Goal: Communication & Community: Connect with others

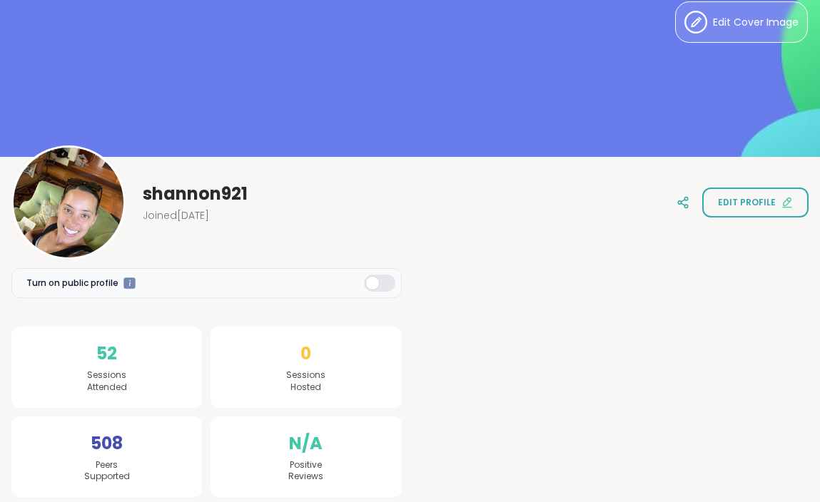
scroll to position [6, 0]
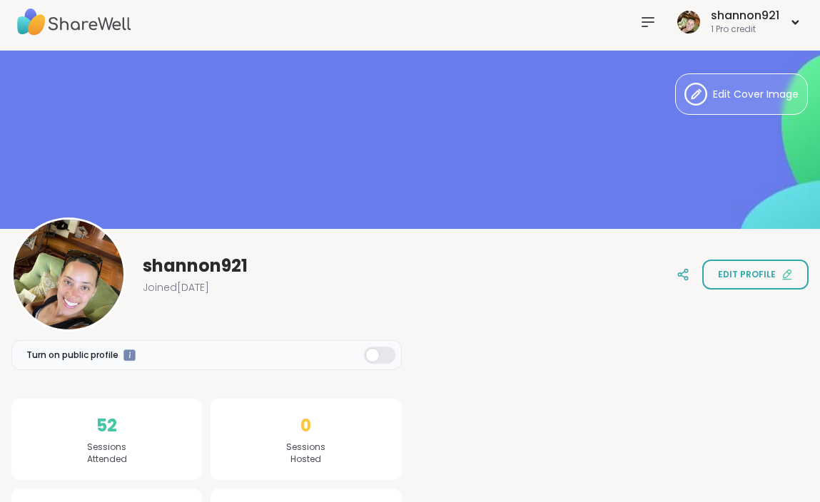
click at [206, 277] on span "shannon921" at bounding box center [195, 266] width 105 height 23
click at [61, 19] on img at bounding box center [74, 22] width 114 height 50
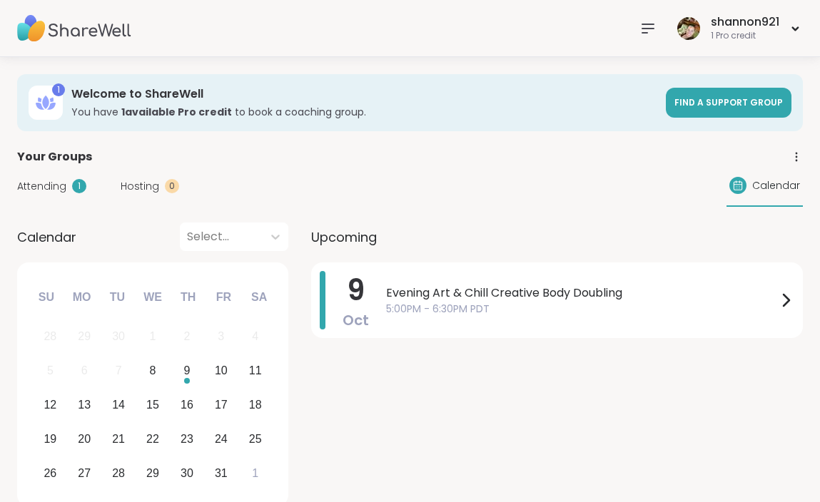
click at [111, 28] on img at bounding box center [74, 29] width 114 height 50
click at [652, 35] on icon at bounding box center [647, 28] width 17 height 17
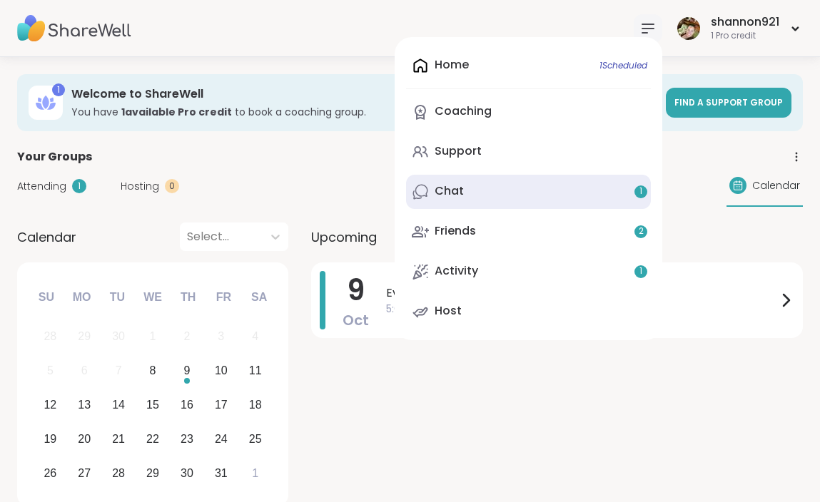
click at [552, 184] on link "Chat 1" at bounding box center [528, 192] width 245 height 34
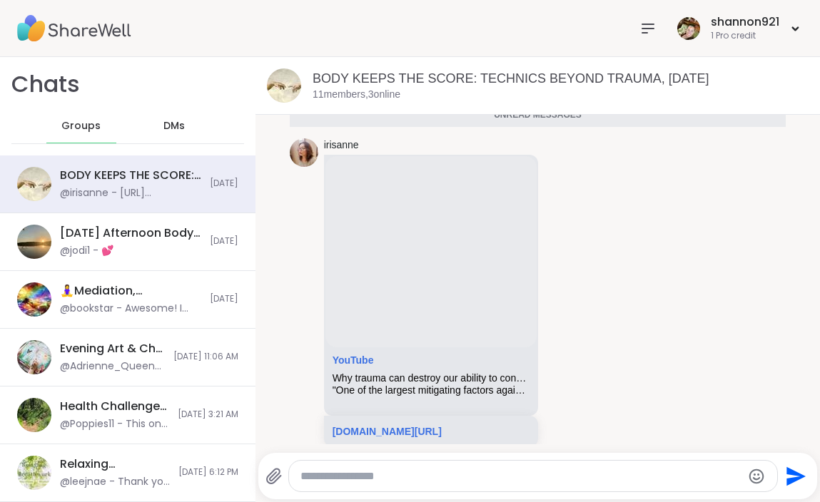
scroll to position [2473, 0]
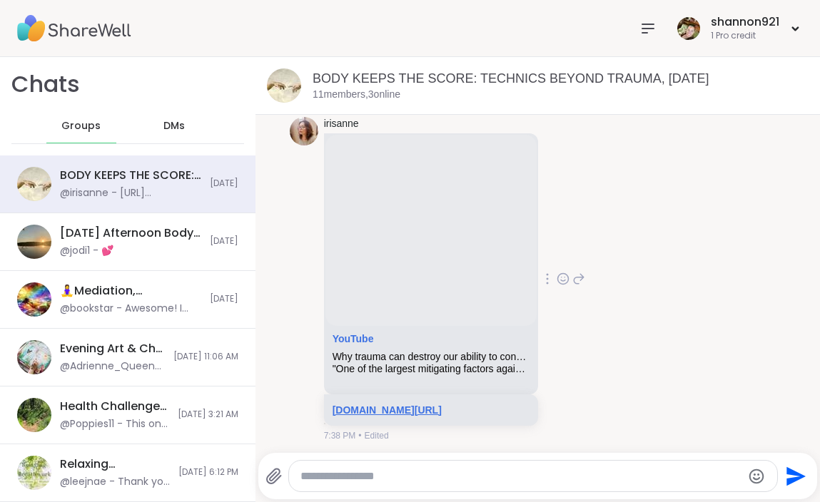
click at [419, 405] on link "[DOMAIN_NAME][URL]" at bounding box center [386, 410] width 109 height 11
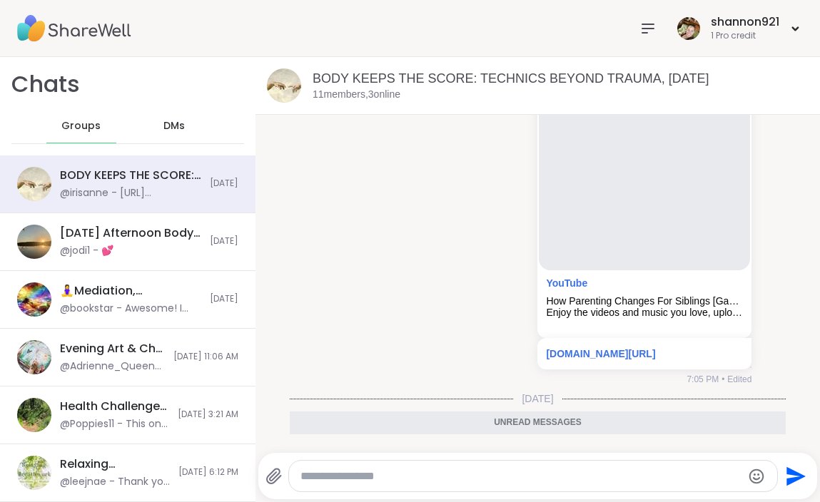
scroll to position [2151, 0]
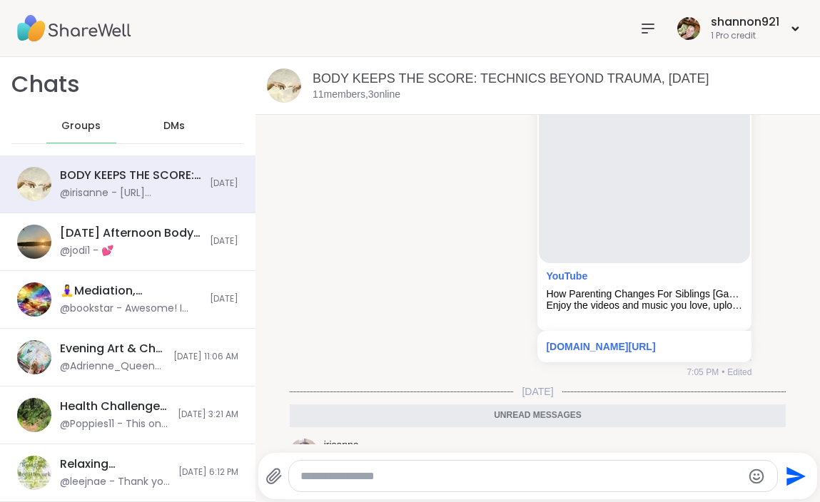
click at [112, 32] on img at bounding box center [74, 29] width 114 height 50
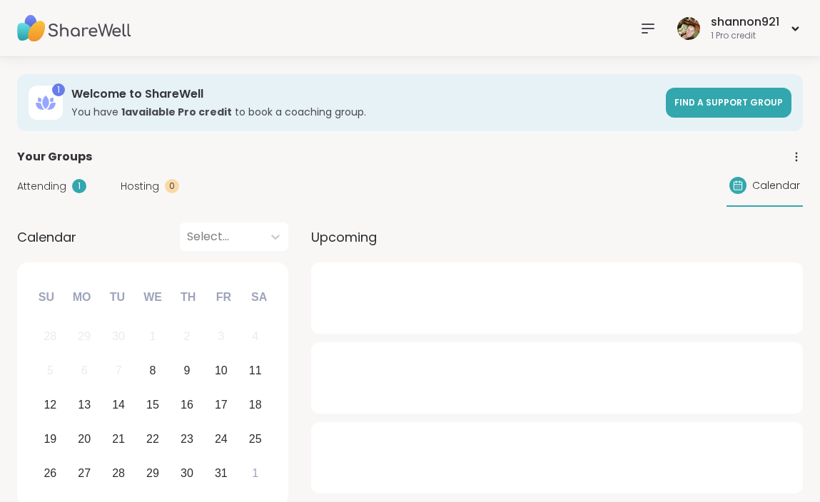
click at [648, 26] on icon at bounding box center [647, 28] width 17 height 17
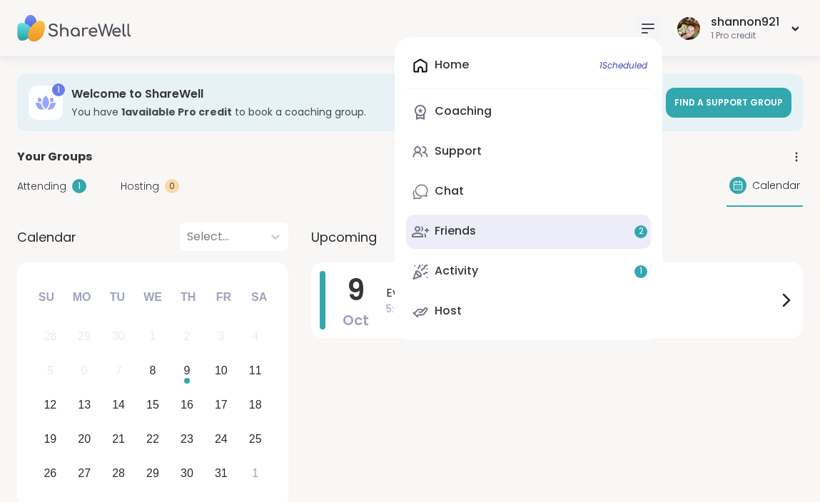
click at [529, 231] on link "Friends 2" at bounding box center [528, 232] width 245 height 34
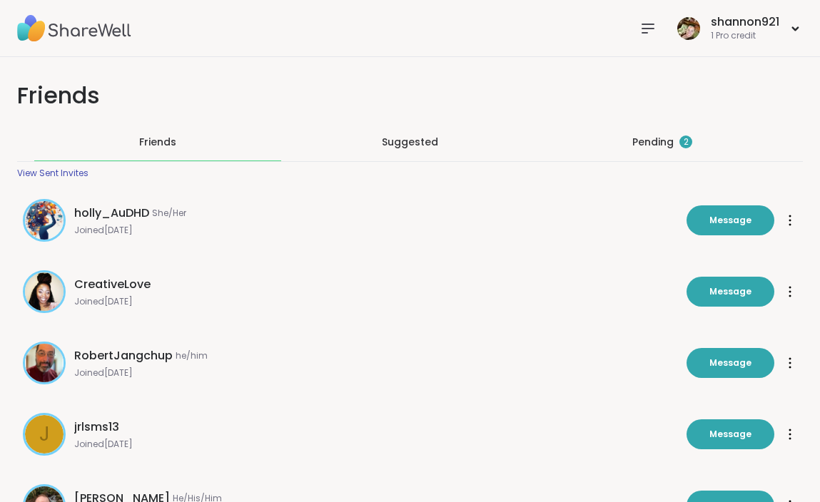
click at [678, 148] on div "Pending 2" at bounding box center [662, 142] width 60 height 14
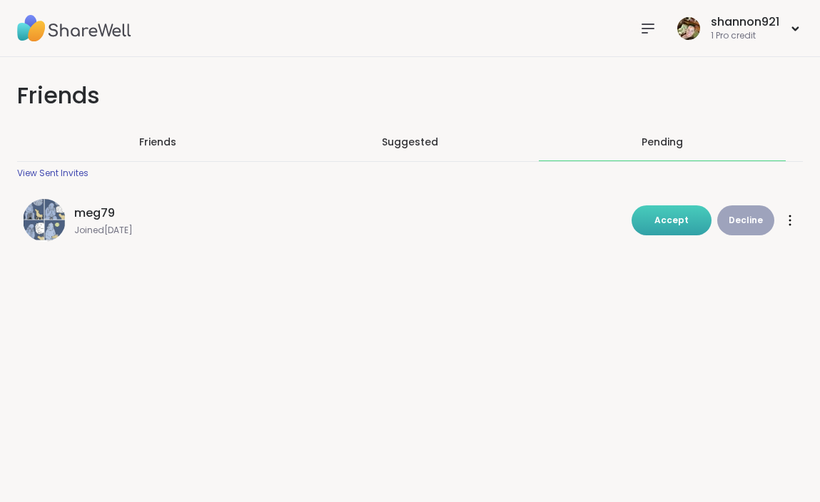
click at [671, 228] on button "Accept" at bounding box center [671, 220] width 80 height 30
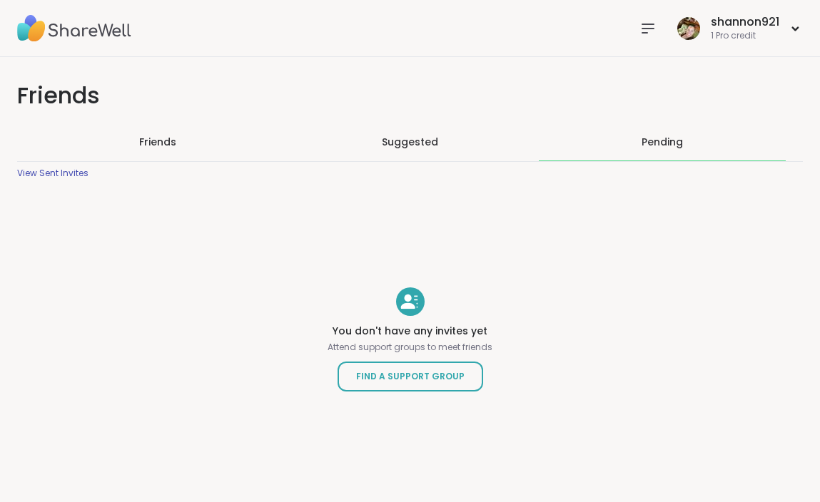
click at [192, 146] on div "Friends" at bounding box center [157, 141] width 247 height 37
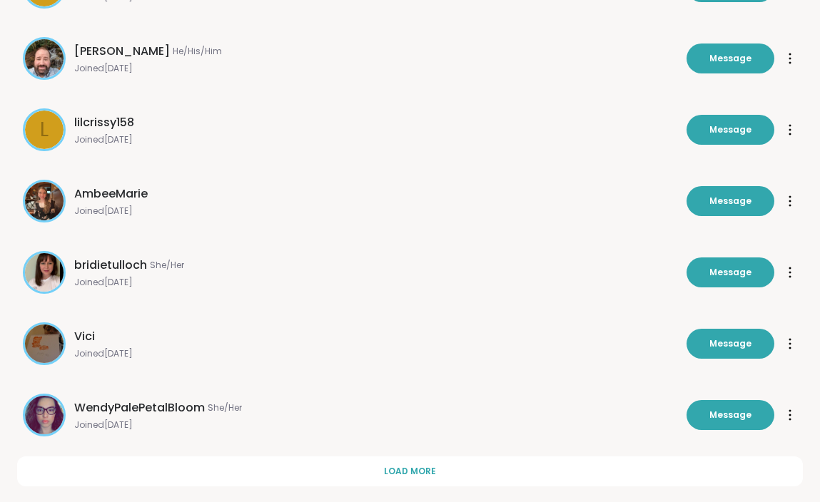
scroll to position [472, 0]
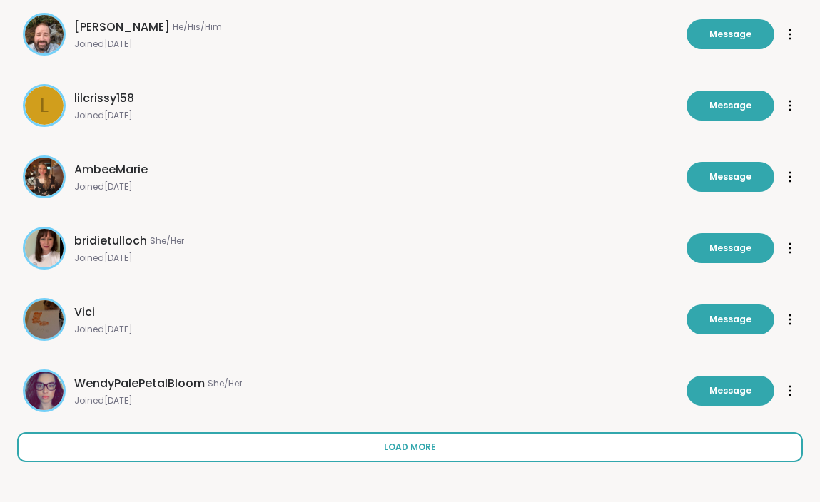
click at [283, 441] on button "Load more" at bounding box center [410, 447] width 786 height 30
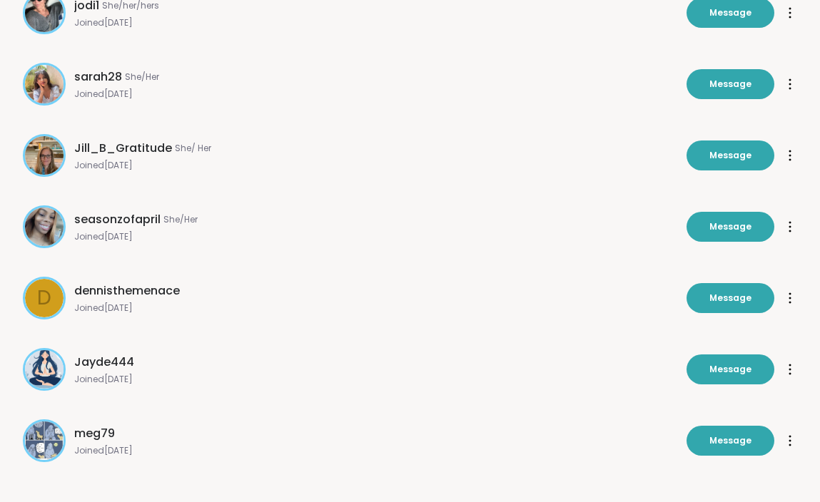
scroll to position [1144, 0]
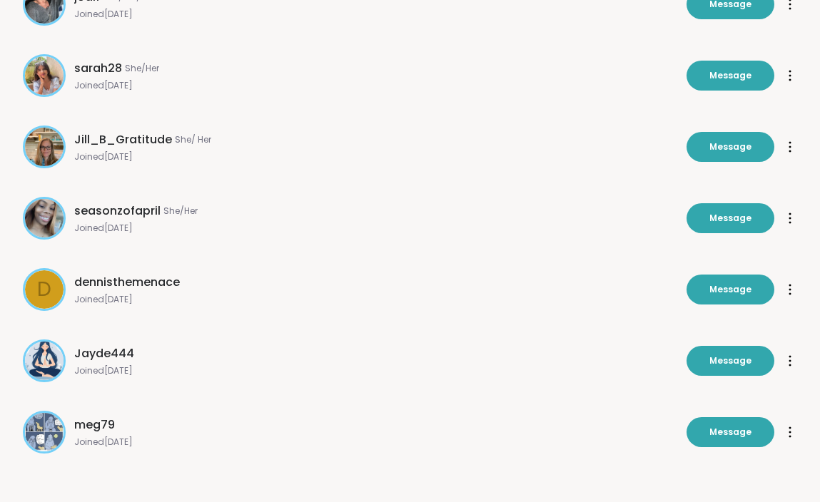
click at [89, 419] on span "meg79" at bounding box center [94, 425] width 41 height 17
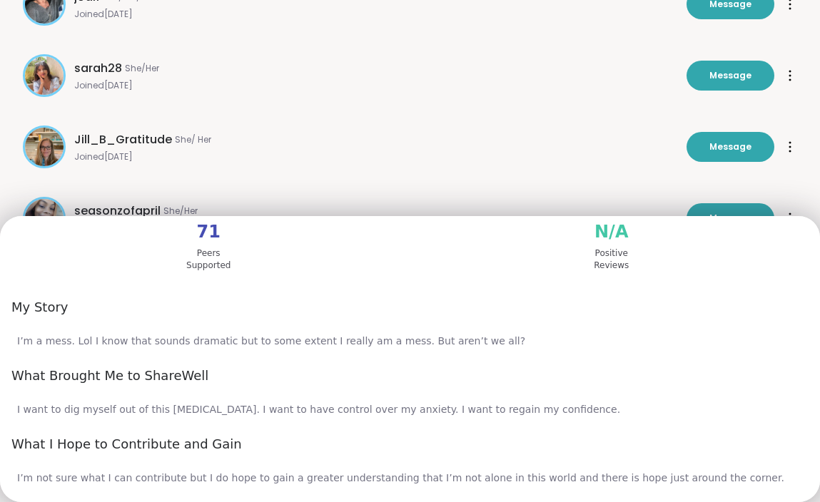
scroll to position [389, 0]
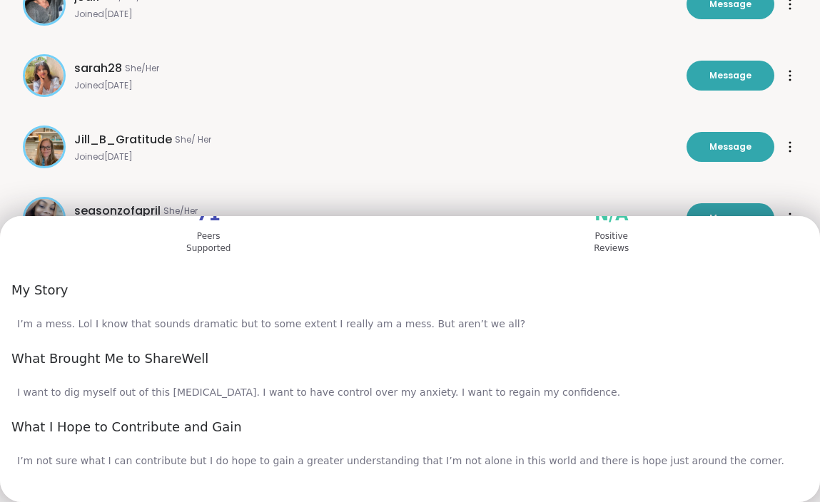
click at [322, 168] on div "Jill_B_Gratitude She/ Her Joined [DATE] Message" at bounding box center [350, 147] width 655 height 43
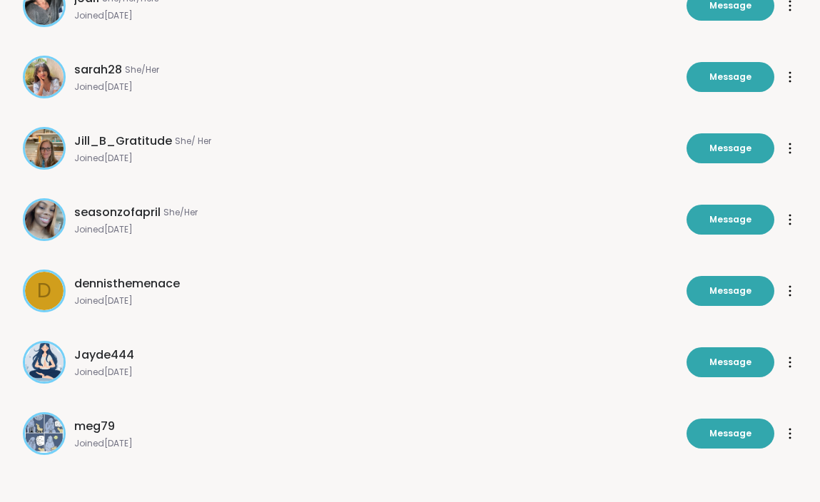
scroll to position [1144, 0]
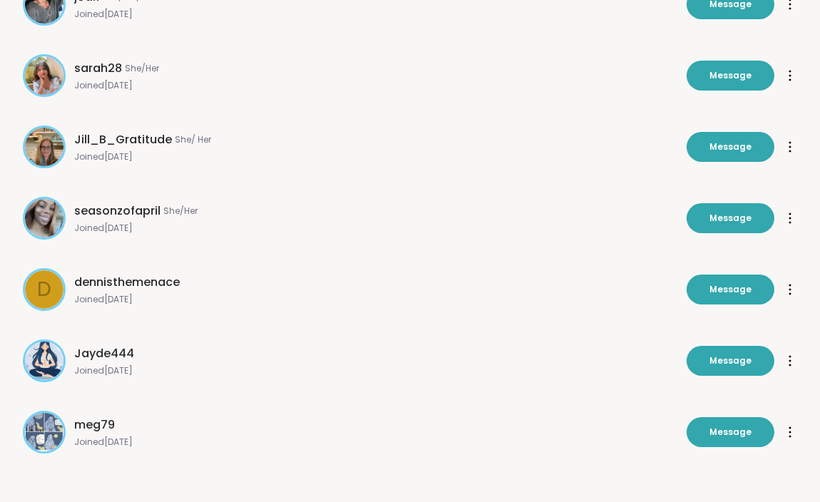
click at [91, 425] on span "meg79" at bounding box center [94, 425] width 41 height 17
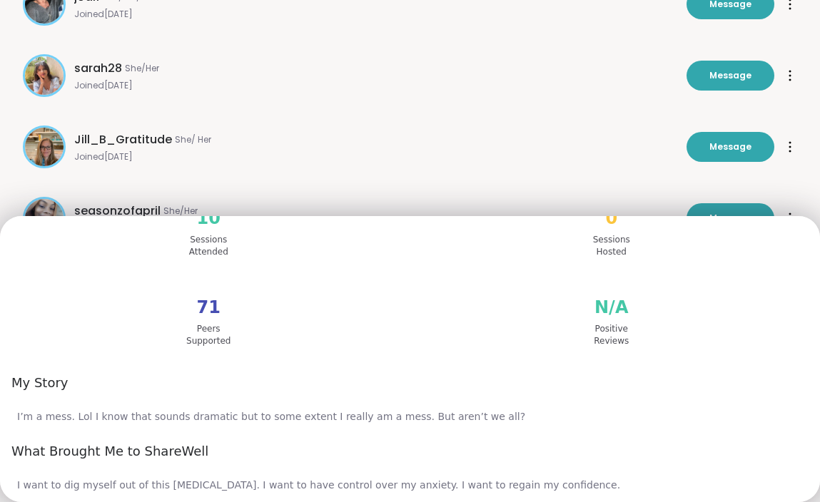
scroll to position [389, 0]
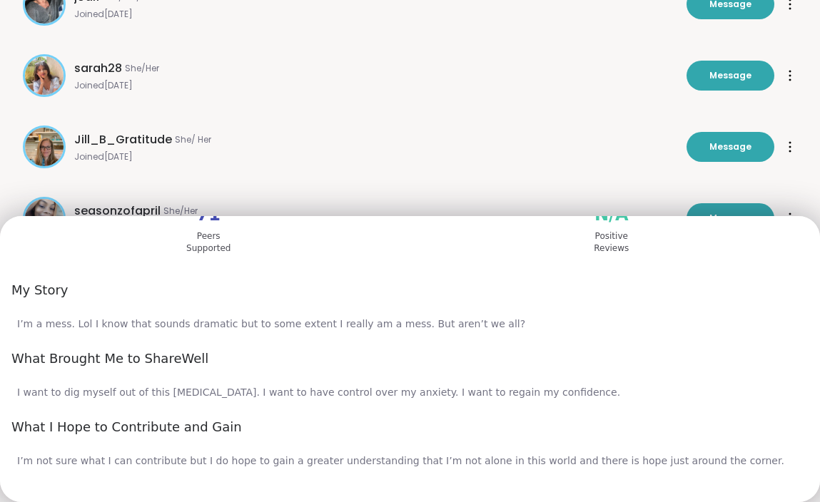
click at [458, 103] on div "sarah28 She/Her Joined [DATE] Message Message" at bounding box center [410, 76] width 786 height 60
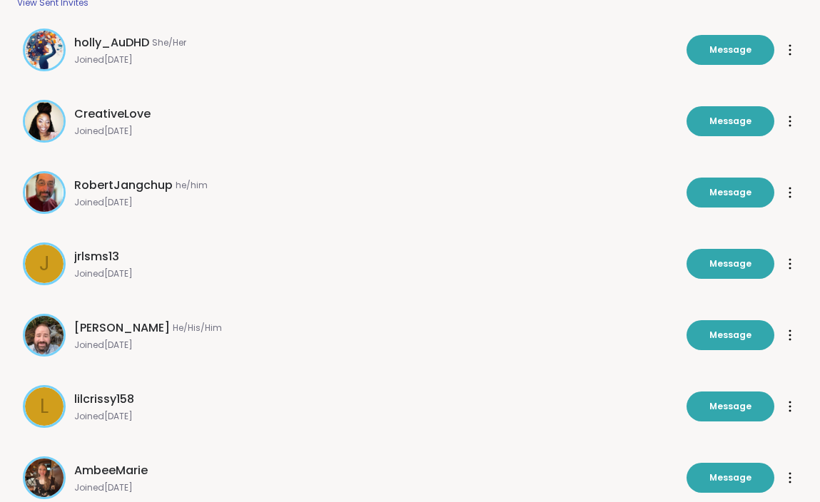
scroll to position [0, 0]
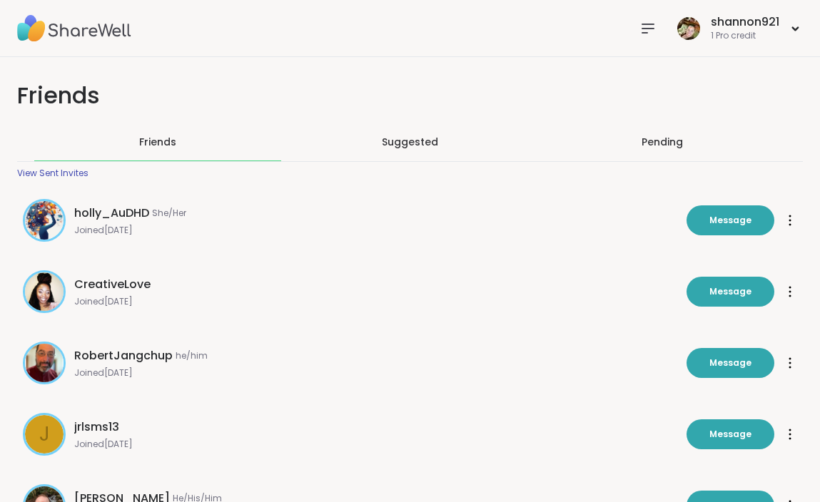
click at [654, 26] on icon at bounding box center [647, 28] width 17 height 17
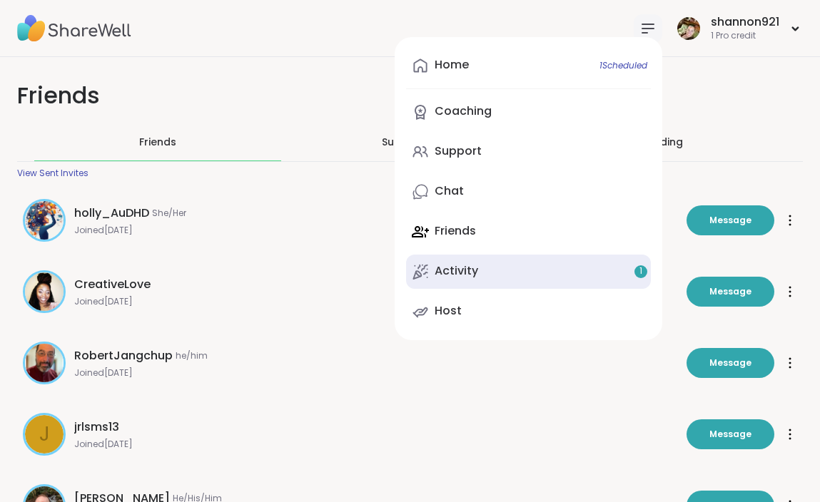
click at [500, 259] on link "Activity 1" at bounding box center [528, 272] width 245 height 34
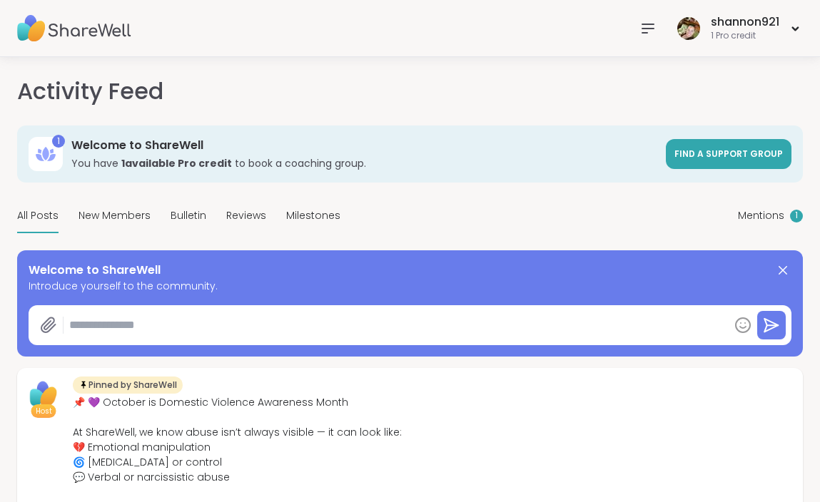
type textarea "*"
click at [773, 213] on span "Mentions" at bounding box center [761, 215] width 46 height 15
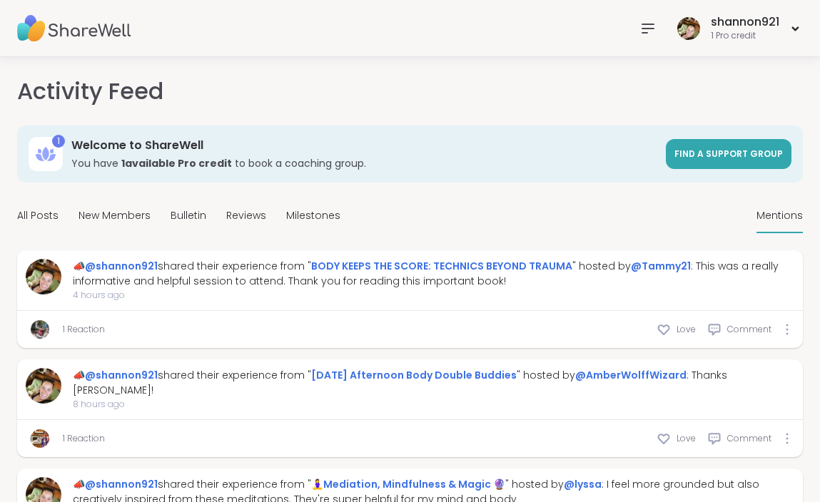
click at [109, 327] on div "1 Reaction Love Comment" at bounding box center [410, 329] width 786 height 37
click at [81, 328] on link "1 Reaction" at bounding box center [84, 329] width 42 height 13
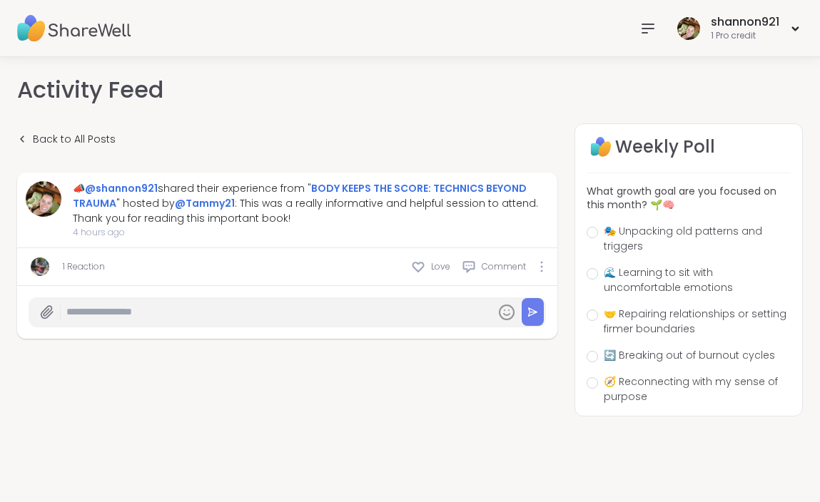
scroll to position [14, 0]
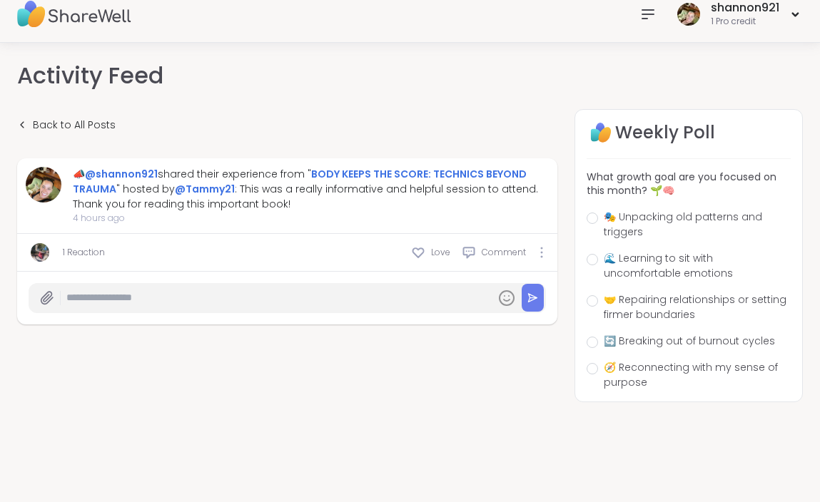
click at [70, 253] on link "1 Reaction" at bounding box center [84, 252] width 42 height 13
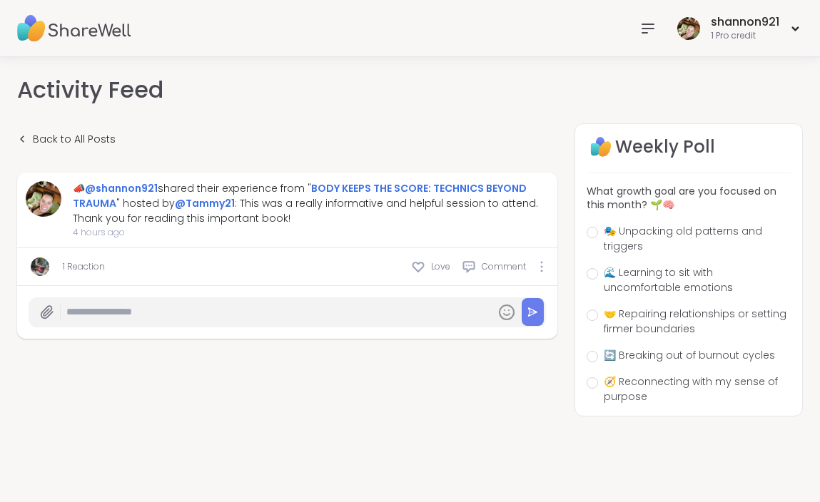
click at [41, 265] on img at bounding box center [40, 267] width 19 height 19
click at [85, 269] on link "1 Reaction" at bounding box center [84, 266] width 42 height 13
click at [96, 270] on link "1 Reaction" at bounding box center [84, 266] width 42 height 13
